Goal: Task Accomplishment & Management: Manage account settings

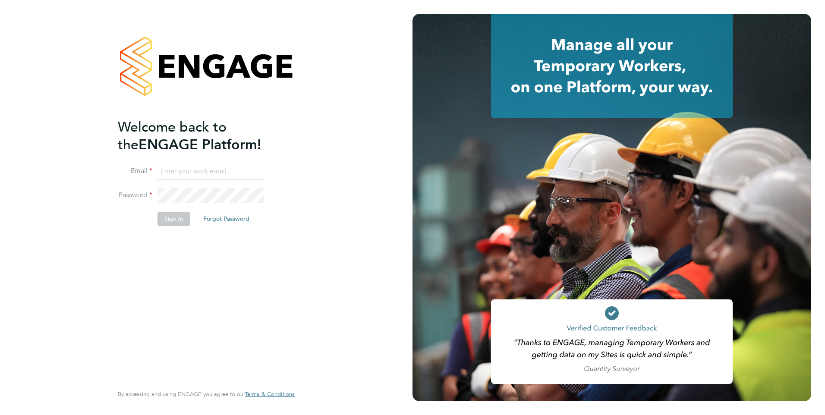
click at [215, 174] on input at bounding box center [211, 172] width 107 height 16
type input "[PERSON_NAME][EMAIL_ADDRESS][PERSON_NAME][DOMAIN_NAME][PERSON_NAME]"
click at [174, 218] on button "Sign In" at bounding box center [174, 219] width 33 height 14
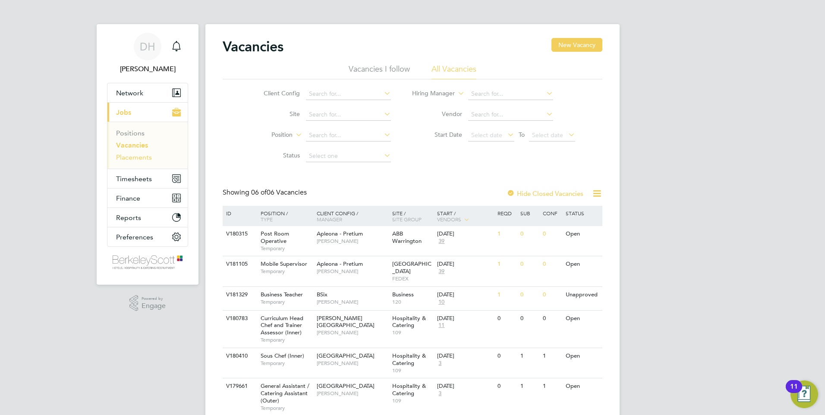
click at [138, 157] on link "Placements" at bounding box center [134, 157] width 36 height 8
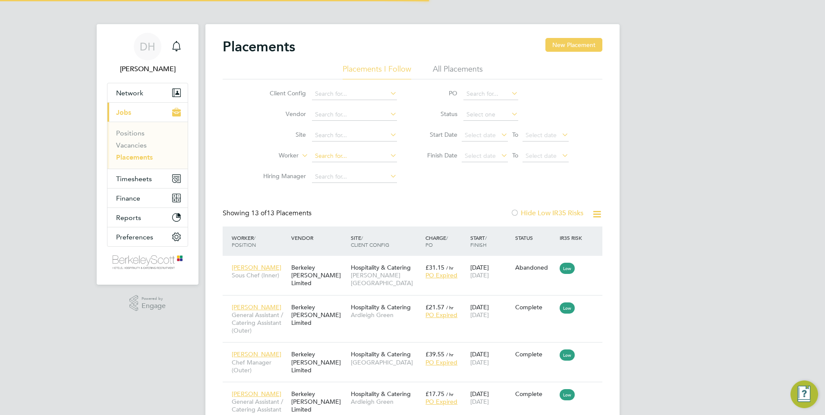
click at [325, 158] on input at bounding box center [354, 156] width 85 height 12
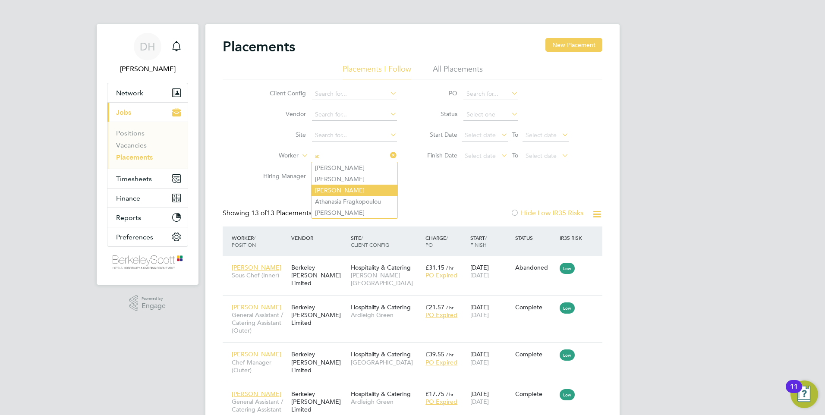
click at [335, 195] on li "Alice Brown" at bounding box center [355, 190] width 86 height 11
type input "Alice Brown"
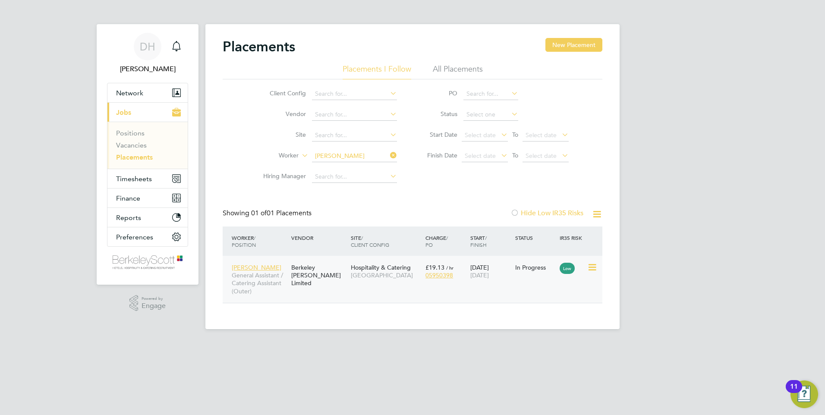
click at [301, 270] on div "Berkeley Scott Limited" at bounding box center [319, 275] width 60 height 32
